Goal: Check status: Check status

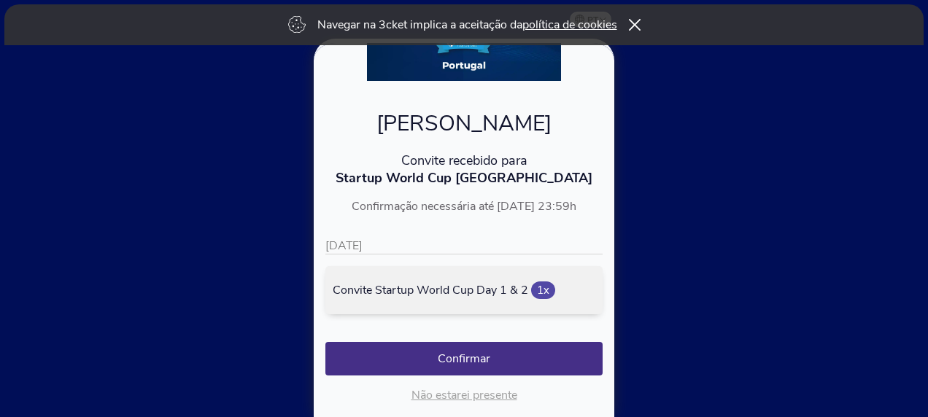
scroll to position [172, 0]
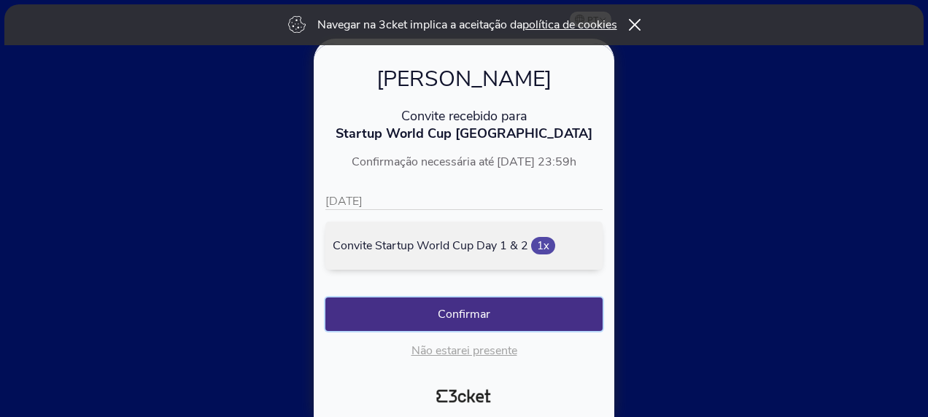
click at [472, 307] on button "Confirmar" at bounding box center [464, 315] width 277 height 34
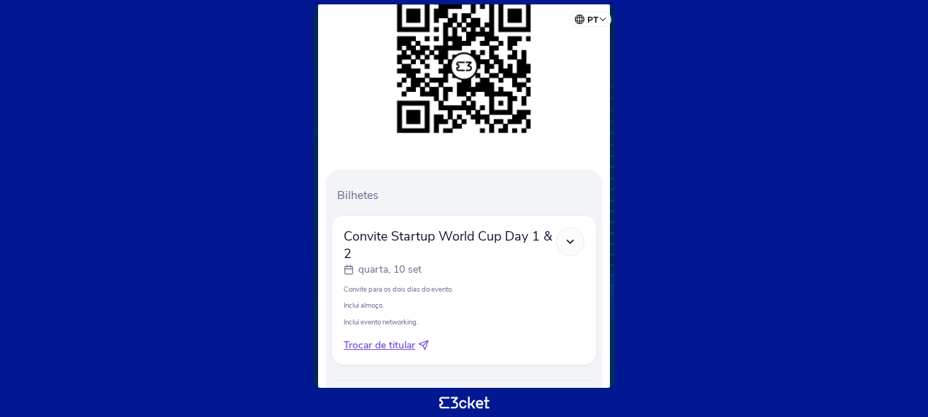
scroll to position [329, 0]
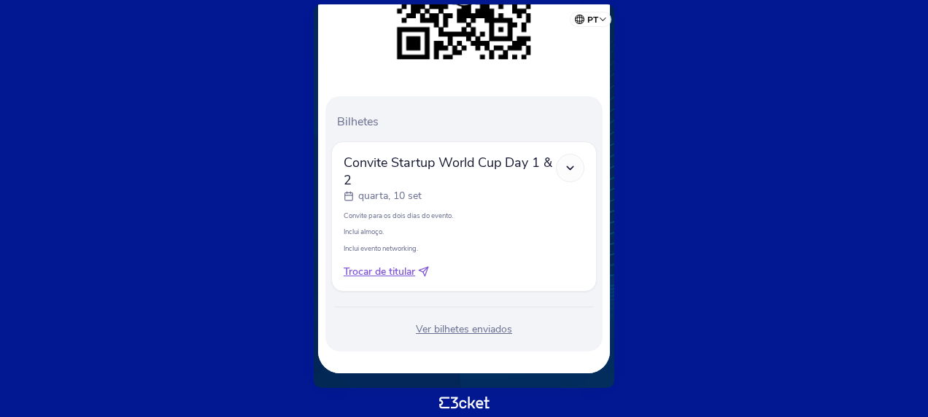
click at [467, 329] on div "Ver bilhetes enviados" at bounding box center [464, 330] width 266 height 15
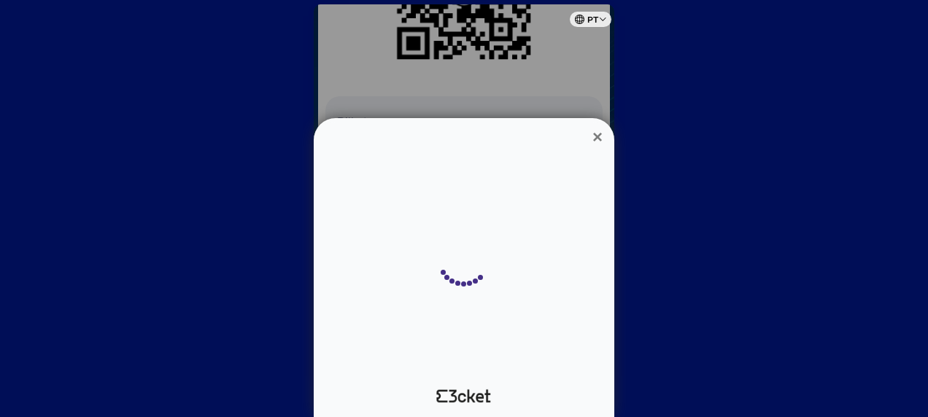
click at [467, 329] on div at bounding box center [464, 208] width 928 height 417
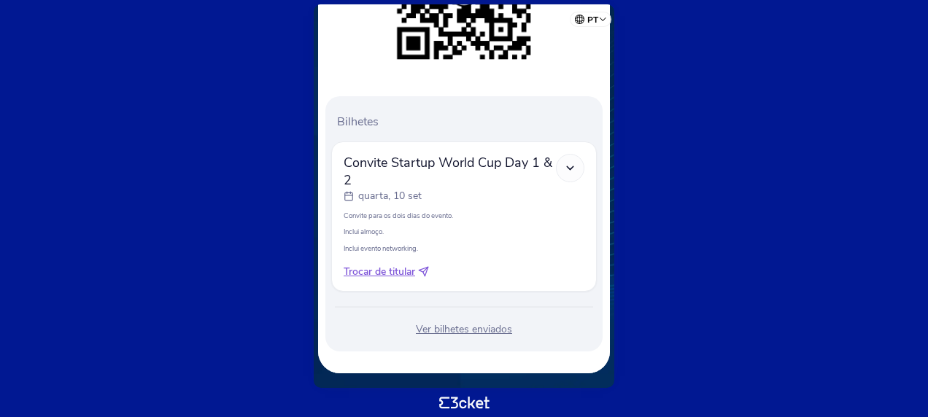
drag, startPoint x: 467, startPoint y: 329, endPoint x: 423, endPoint y: 327, distance: 43.8
click at [423, 327] on div "Ver bilhetes enviados" at bounding box center [464, 330] width 266 height 15
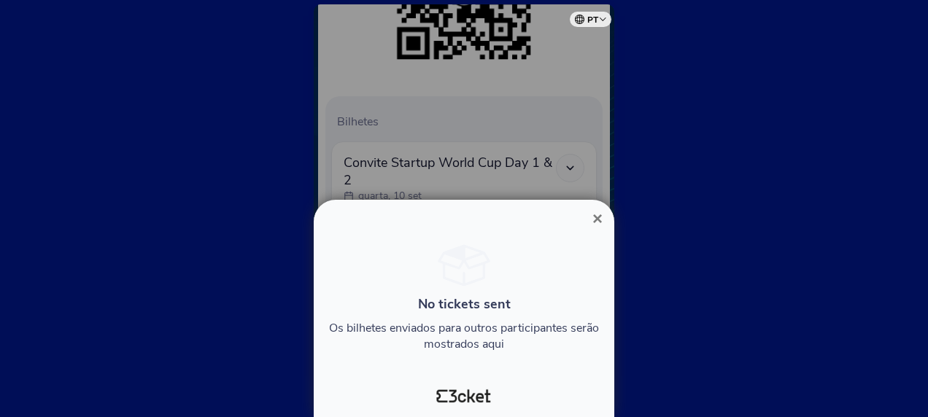
click at [594, 209] on span "×" at bounding box center [598, 219] width 10 height 20
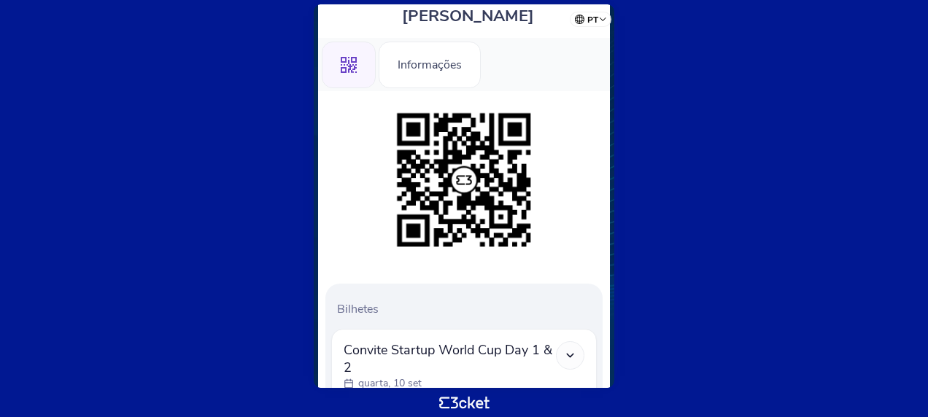
scroll to position [126, 0]
